Goal: Task Accomplishment & Management: Manage account settings

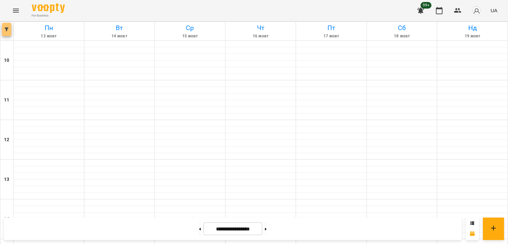
click at [5, 29] on icon "button" at bounding box center [7, 29] width 4 height 4
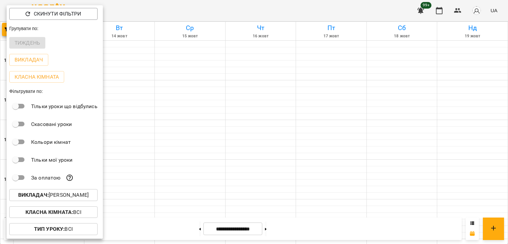
click at [78, 202] on div "Викладач : [PERSON_NAME]" at bounding box center [55, 194] width 96 height 17
click at [76, 198] on p "Викладач : [PERSON_NAME]" at bounding box center [53, 195] width 70 height 8
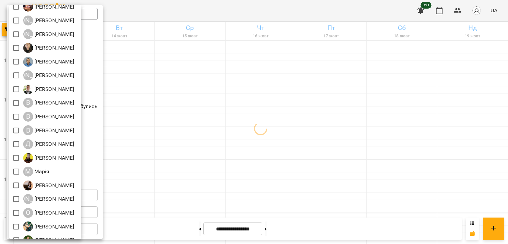
scroll to position [74, 0]
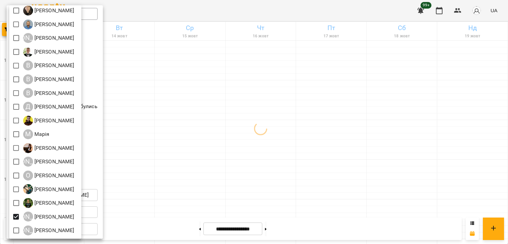
click at [279, 155] on div at bounding box center [254, 122] width 508 height 244
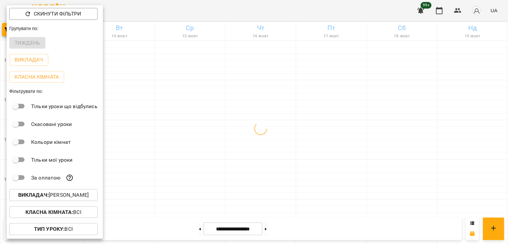
click at [331, 134] on div at bounding box center [254, 122] width 508 height 244
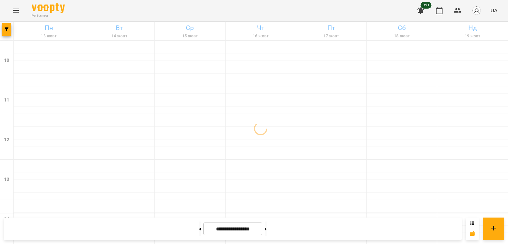
scroll to position [231, 0]
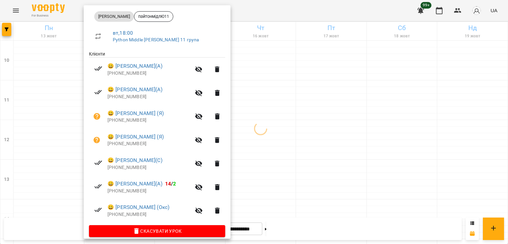
scroll to position [103, 0]
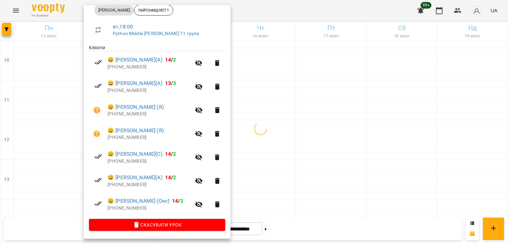
click at [62, 144] on div at bounding box center [254, 122] width 508 height 244
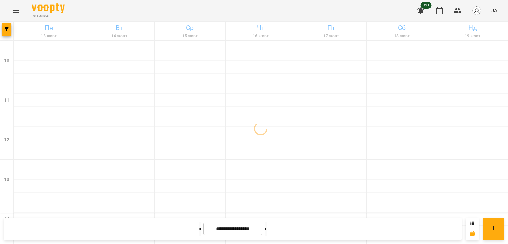
scroll to position [297, 0]
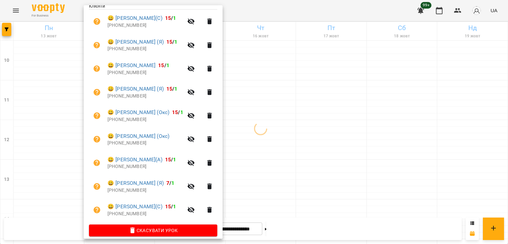
scroll to position [151, 0]
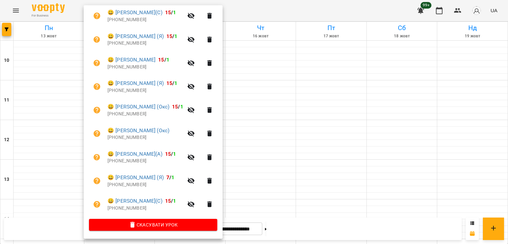
click at [65, 141] on div at bounding box center [254, 122] width 508 height 244
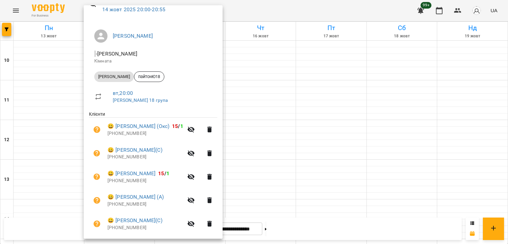
scroll to position [132, 0]
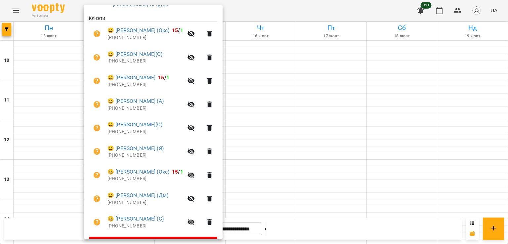
click at [122, 132] on p "[PHONE_NUMBER]" at bounding box center [145, 132] width 76 height 7
copy p "380965087470"
click at [30, 121] on div at bounding box center [254, 122] width 508 height 244
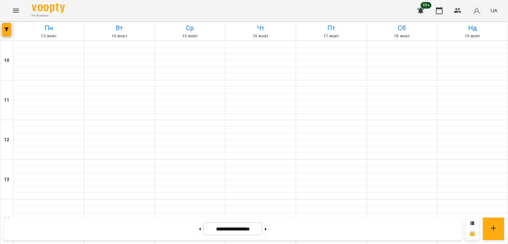
scroll to position [231, 0]
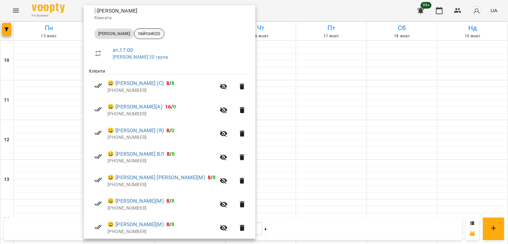
scroll to position [103, 0]
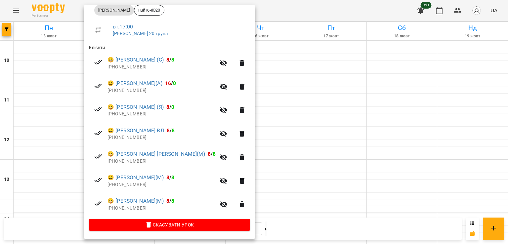
click at [57, 130] on div at bounding box center [254, 122] width 508 height 244
